Goal: Register for event/course

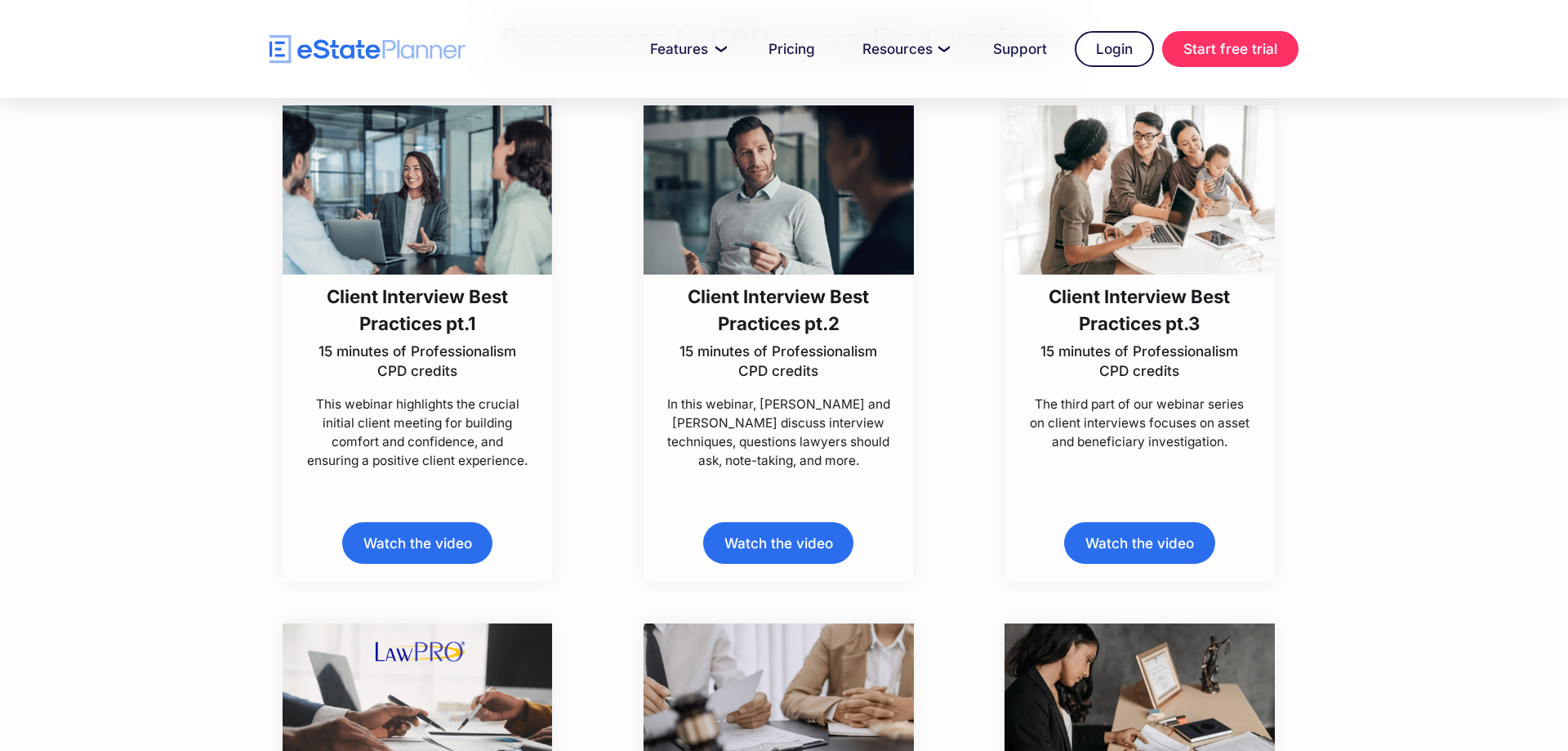
scroll to position [416, 0]
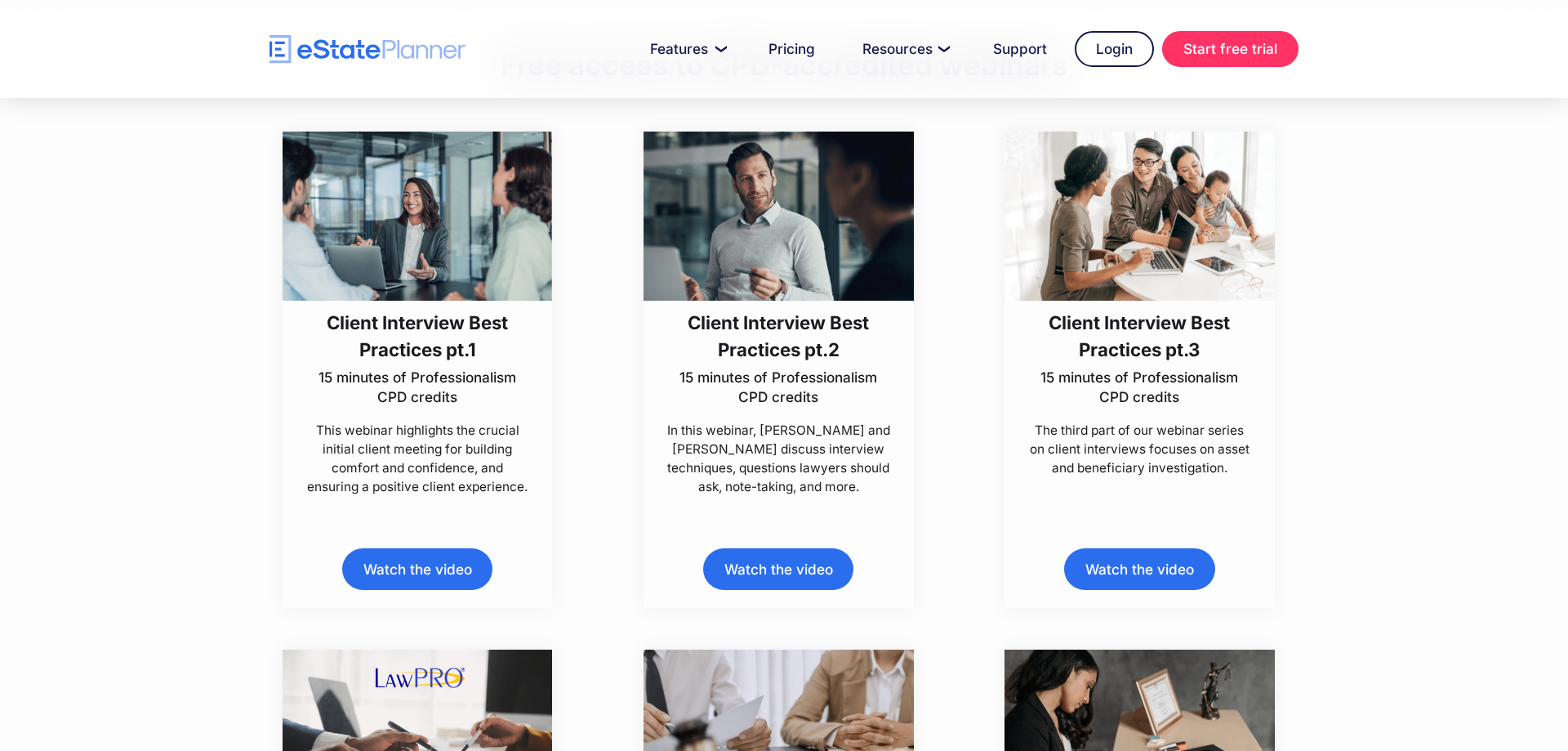
click at [1104, 328] on h3 "Client Interview Best Practices pt.3" at bounding box center [1140, 336] width 225 height 55
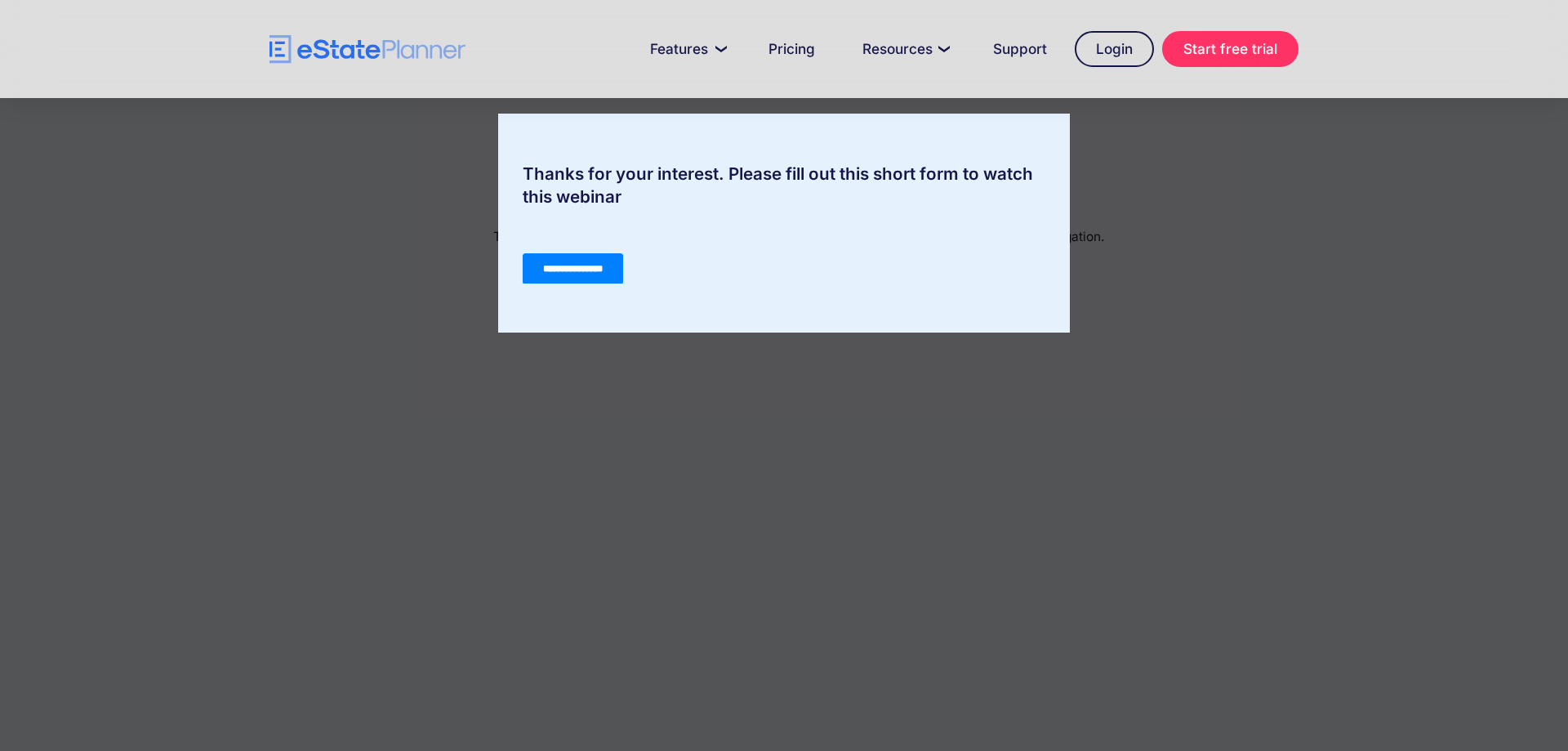
click at [800, 557] on div "Thanks for your interest. Please fill out this short form to watch this webinar" at bounding box center [784, 376] width 1568 height 751
click at [800, 564] on div "Thanks for your interest. Please fill out this short form to watch this webinar" at bounding box center [784, 376] width 1568 height 751
click at [978, 399] on div "Thanks for your interest. Please fill out this short form to watch this webinar" at bounding box center [784, 376] width 1568 height 751
drag, startPoint x: 1112, startPoint y: 273, endPoint x: 455, endPoint y: 25, distance: 702.2
click at [1112, 273] on div "Thanks for your interest. Please fill out this short form to watch this webinar" at bounding box center [784, 376] width 1568 height 751
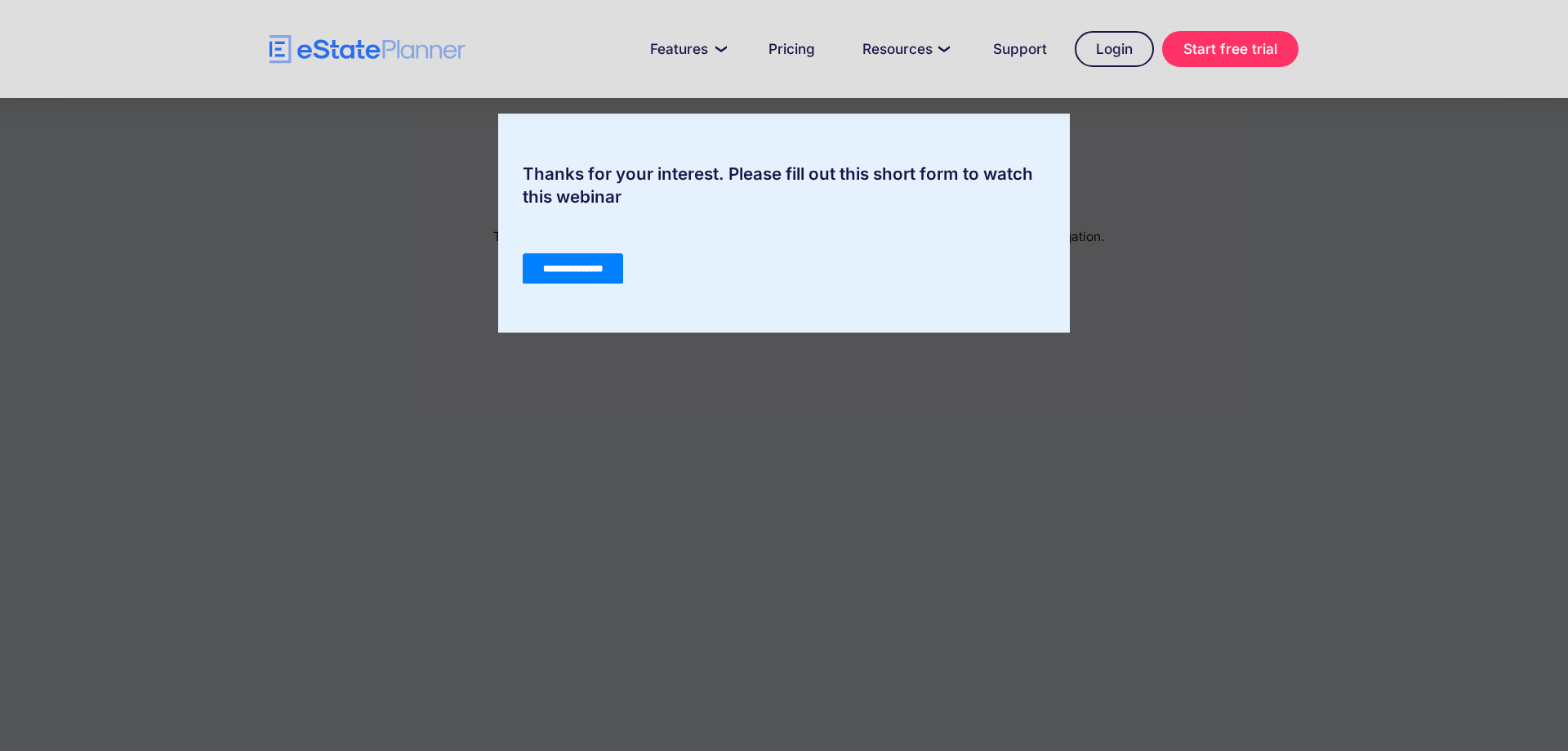
click at [598, 258] on input "**********" at bounding box center [572, 268] width 101 height 31
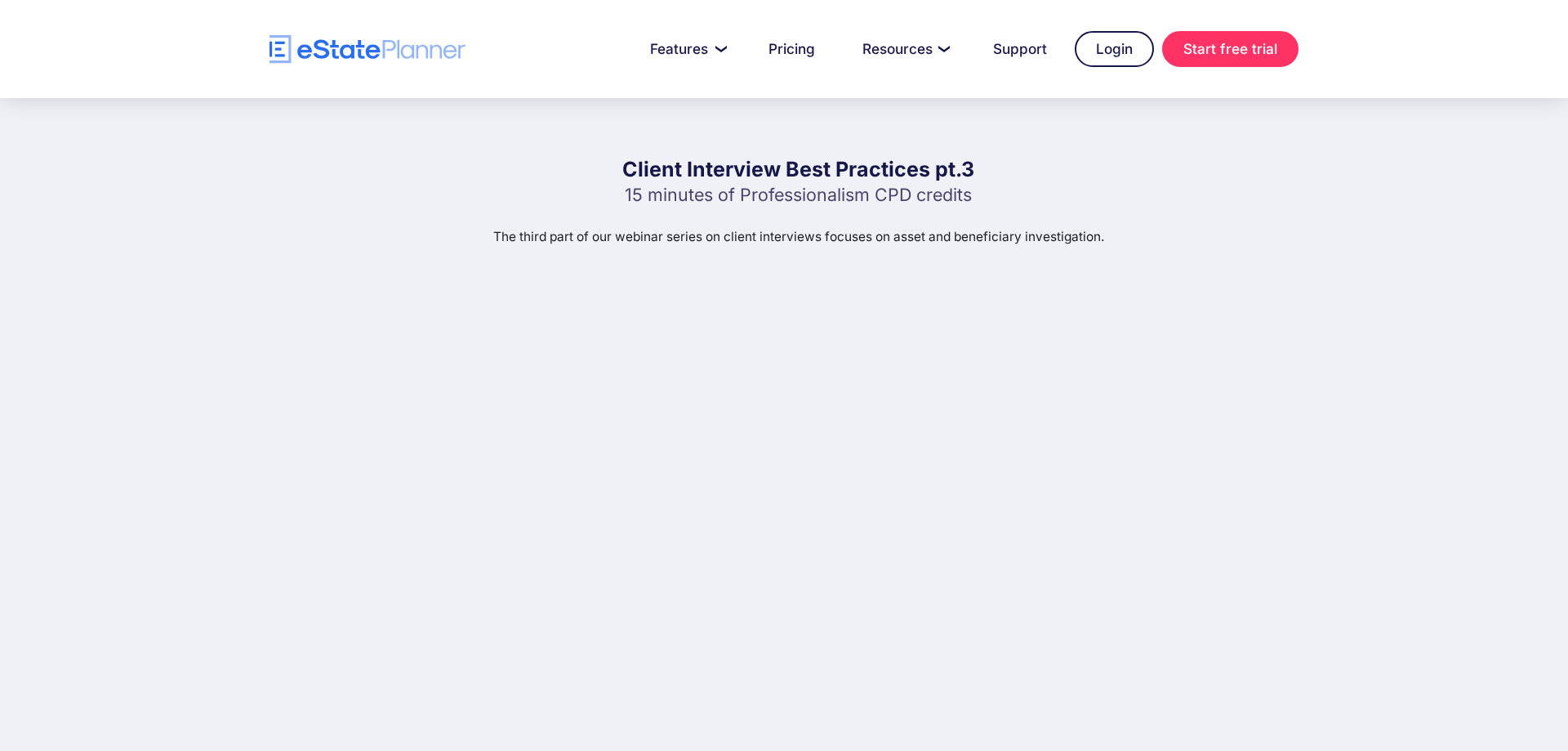
scroll to position [166, 0]
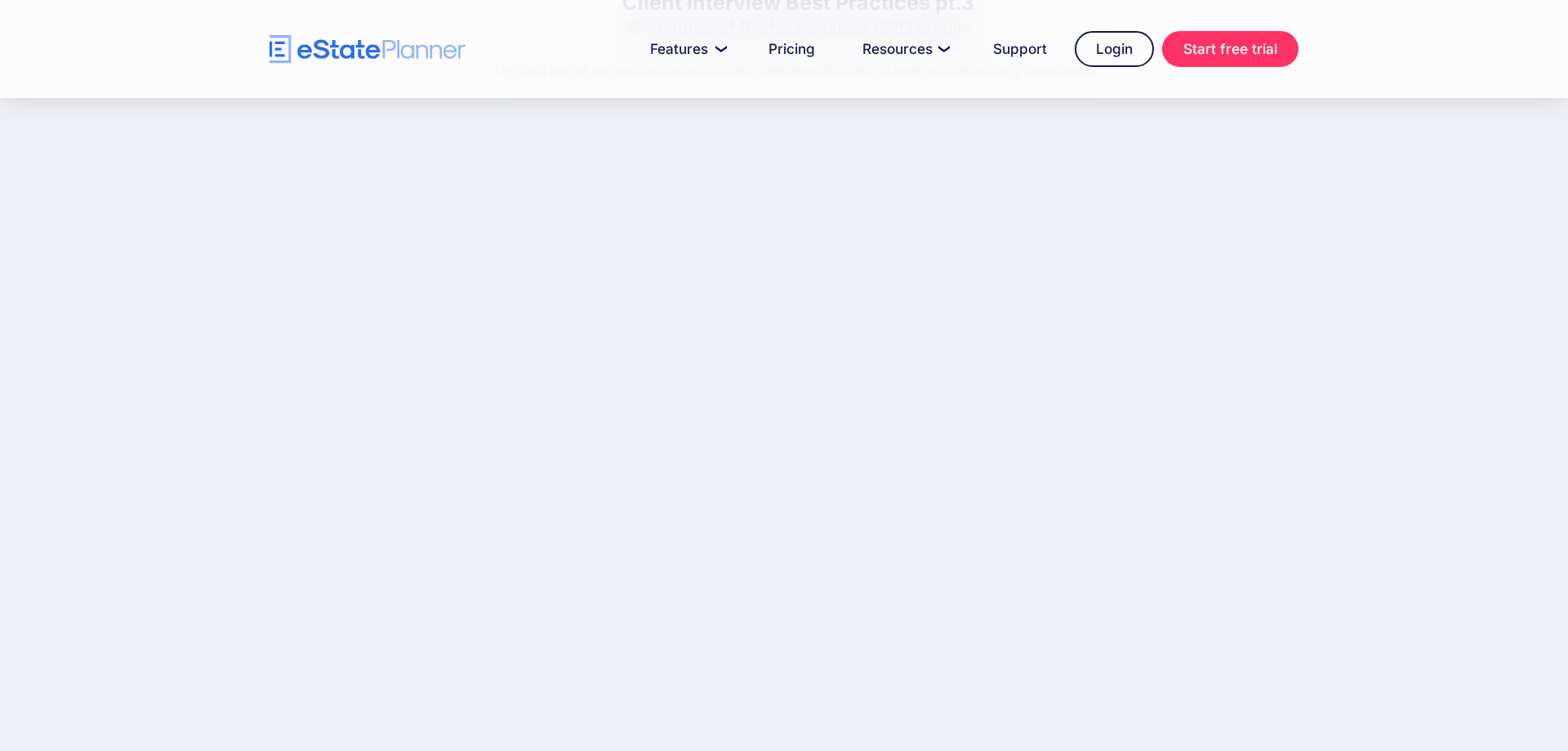
click at [357, 70] on div at bounding box center [784, 49] width 1568 height 98
